Goal: Information Seeking & Learning: Learn about a topic

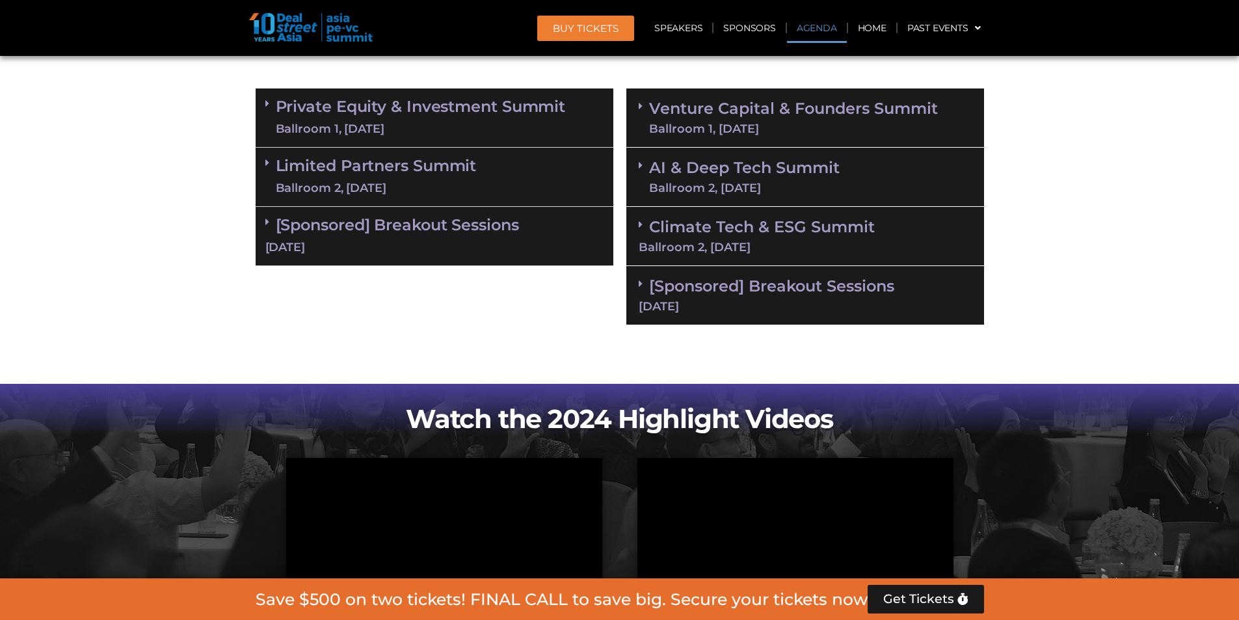
scroll to position [785, 0]
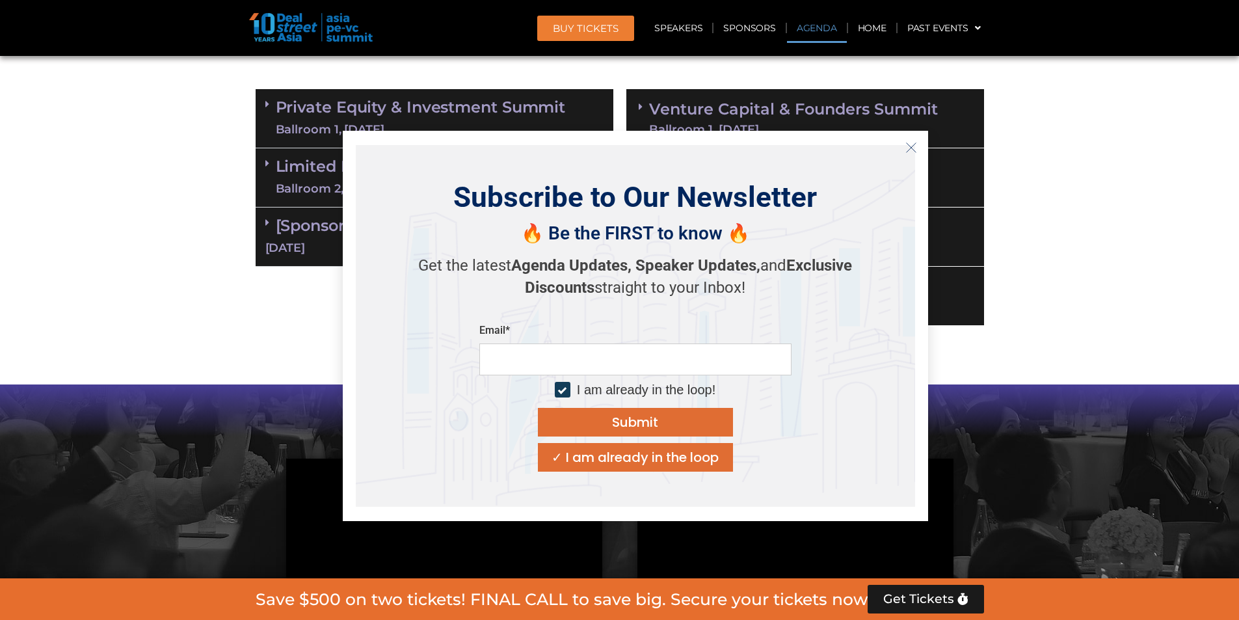
click at [901, 142] on button "Close" at bounding box center [911, 147] width 21 height 21
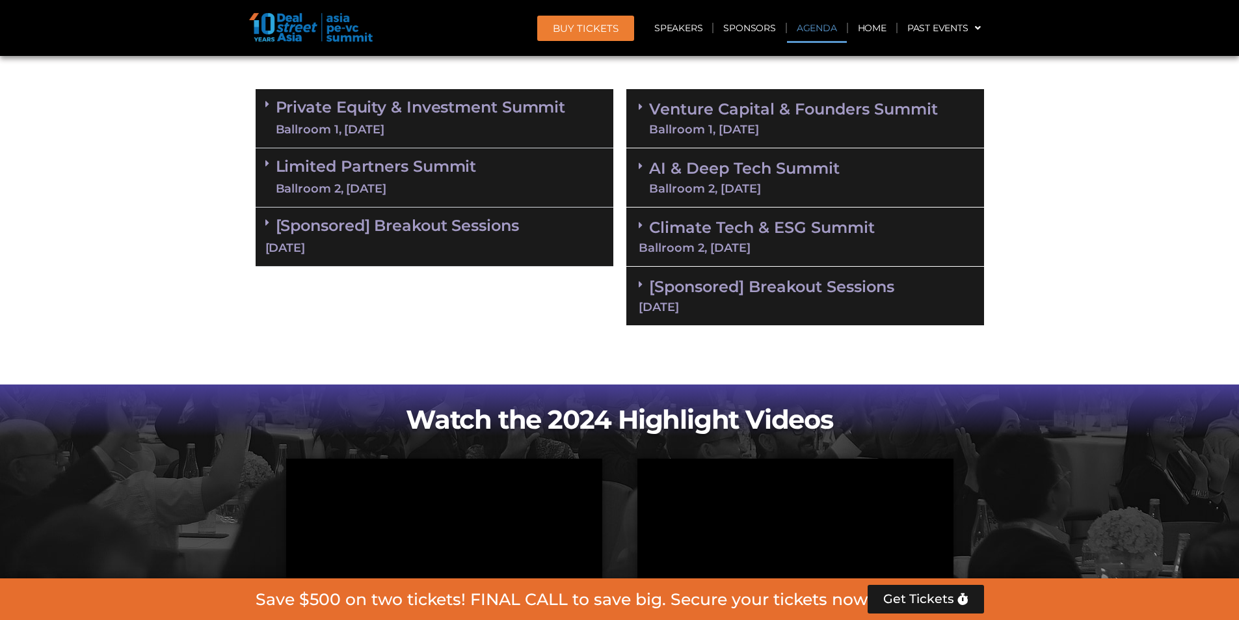
click at [1001, 183] on section "Private Equity & Investment Summit Ballroom 1, [DATE] 8:00 am – 9:00 am | Regis…" at bounding box center [619, 208] width 1239 height 250
click at [1060, 308] on section "Private Equity & Investment Summit Ballroom 1, [DATE] 8:00 am – 9:00 am | Regis…" at bounding box center [619, 208] width 1239 height 250
click at [706, 161] on link "AI & Deep Tech Summit Ballroom 2, [DATE]" at bounding box center [744, 178] width 191 height 34
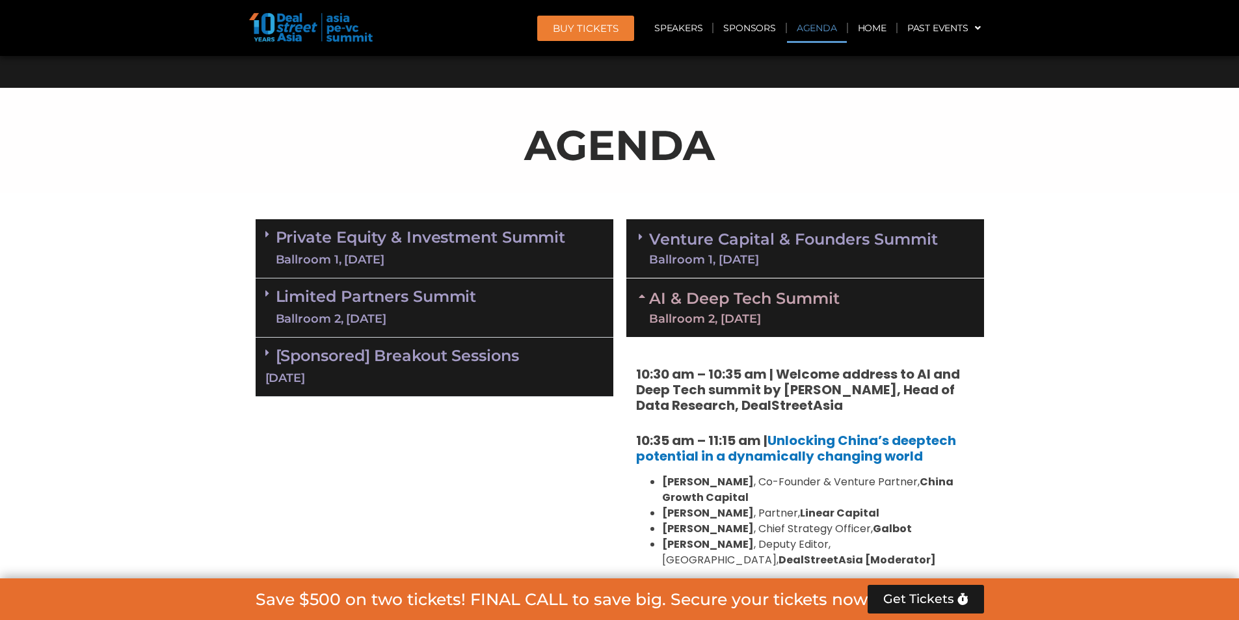
scroll to position [654, 0]
click at [802, 258] on div "Ballroom 1, [DATE]" at bounding box center [793, 260] width 289 height 12
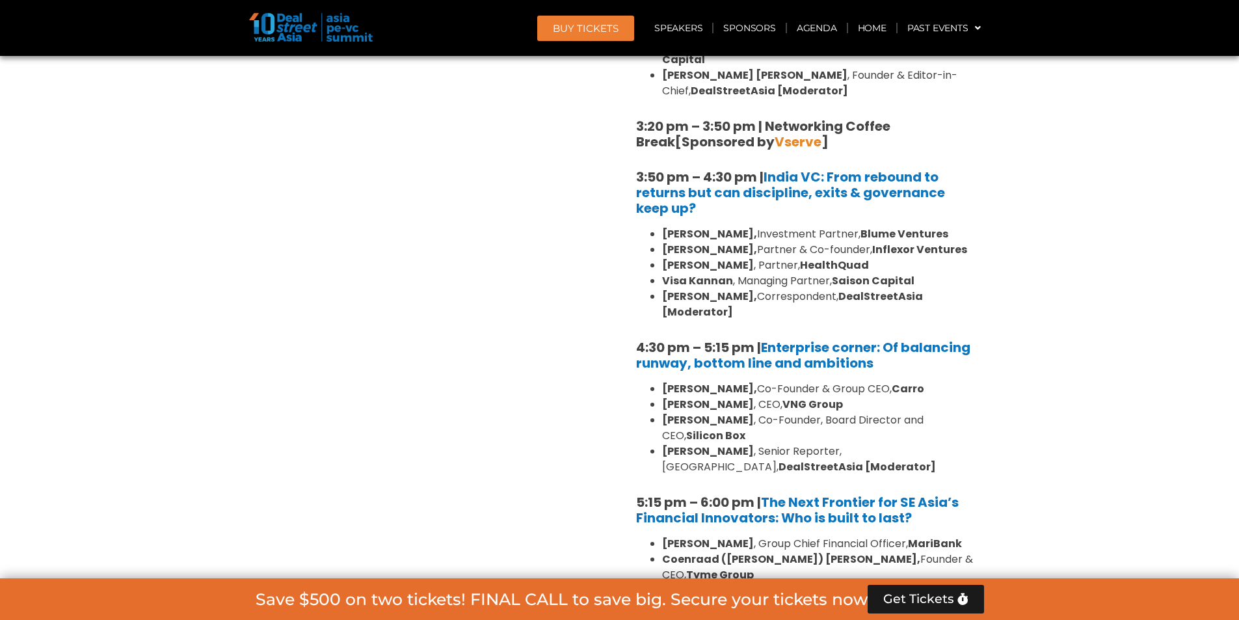
scroll to position [2222, 0]
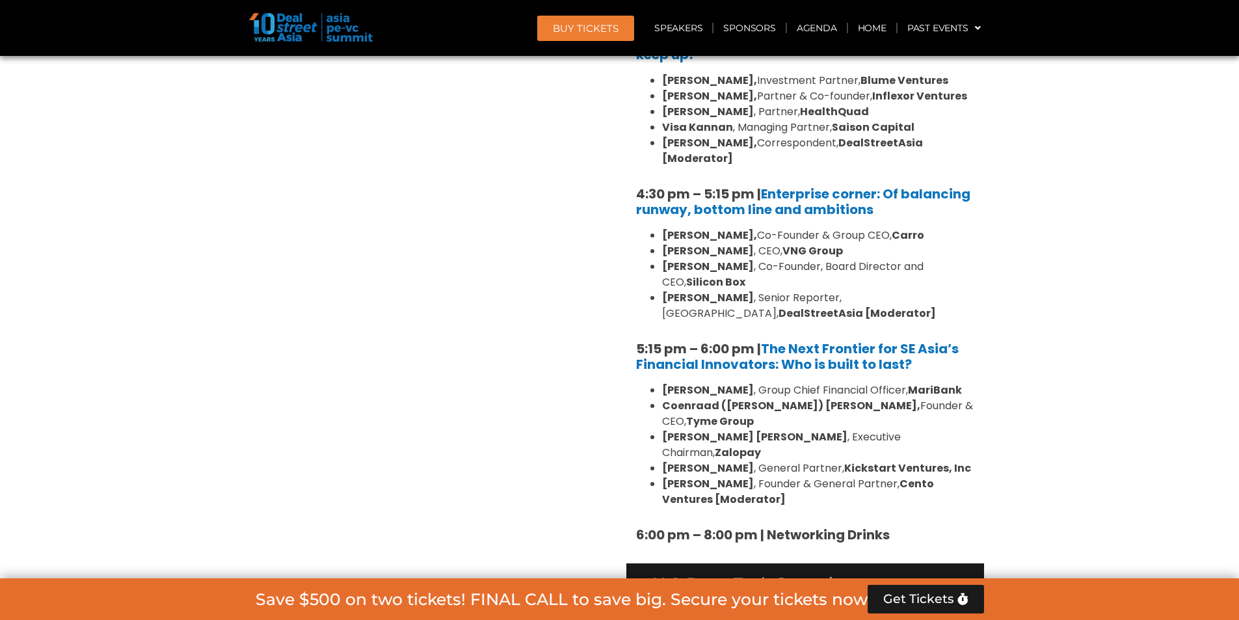
click at [908, 383] on strong "MariBank" at bounding box center [935, 390] width 54 height 15
click at [1082, 236] on section "Private Equity & Investment Summit Ballroom 1, [DATE] 8:00 am – 9:00 am | Regis…" at bounding box center [619, 10] width 1239 height 2731
drag, startPoint x: 959, startPoint y: 233, endPoint x: 831, endPoint y: 191, distance: 135.0
click at [831, 228] on ul "[PERSON_NAME], Co-Founder & Group CEO, [PERSON_NAME] , CEO, VNG Group [PERSON_N…" at bounding box center [805, 275] width 338 height 94
click at [546, 273] on div "Private Equity & Investment Summit Ballroom 1, [DATE] 8:00 am – 9:00 am | Regis…" at bounding box center [434, 10] width 371 height 2731
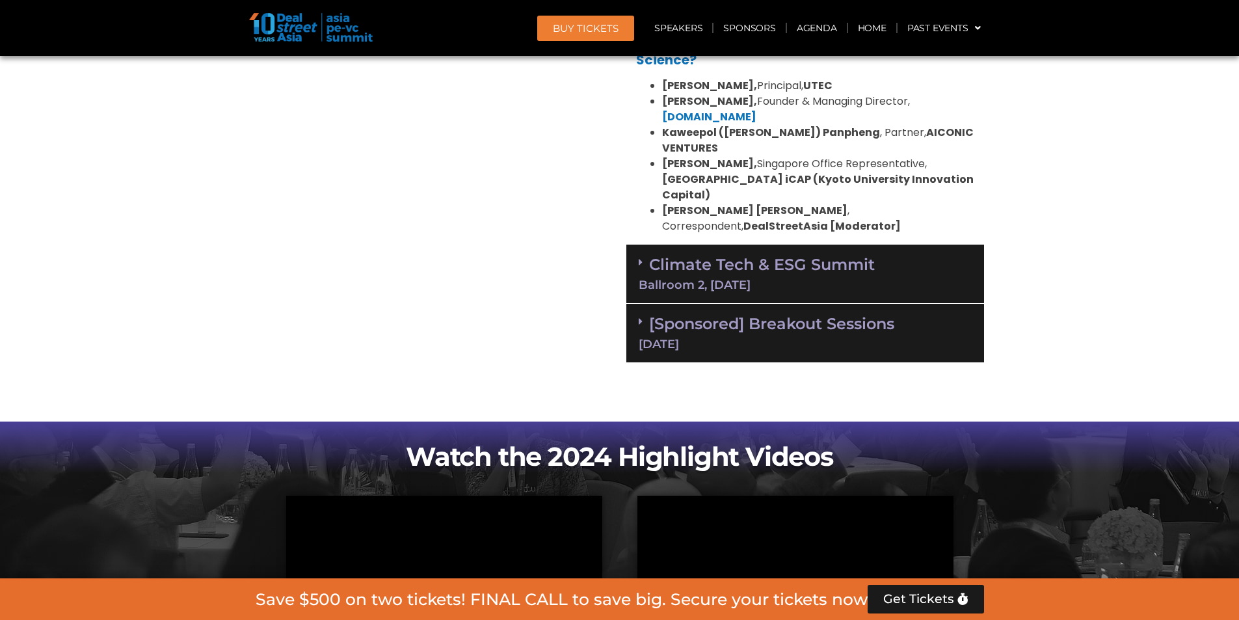
scroll to position [3062, 0]
